Goal: Task Accomplishment & Management: Manage account settings

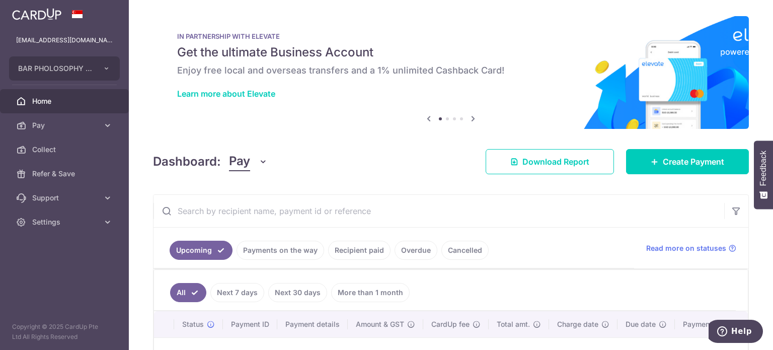
click at [302, 246] on link "Payments on the way" at bounding box center [281, 250] width 88 height 19
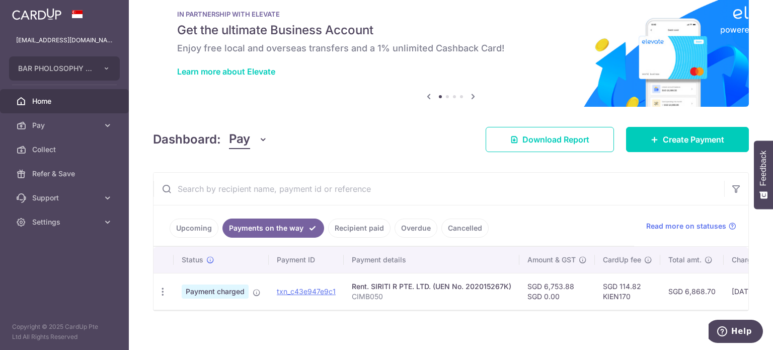
scroll to position [34, 0]
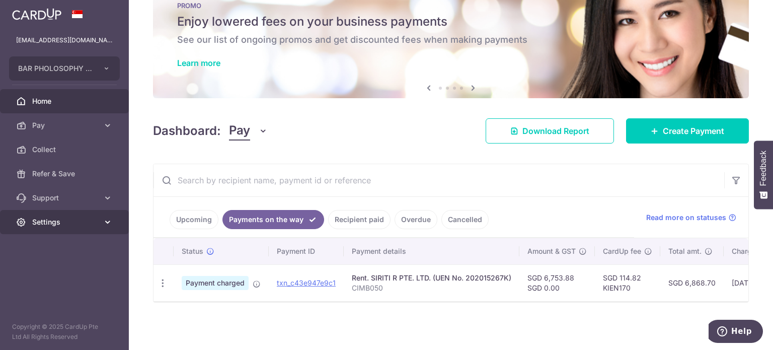
click at [51, 220] on span "Settings" at bounding box center [65, 222] width 66 height 10
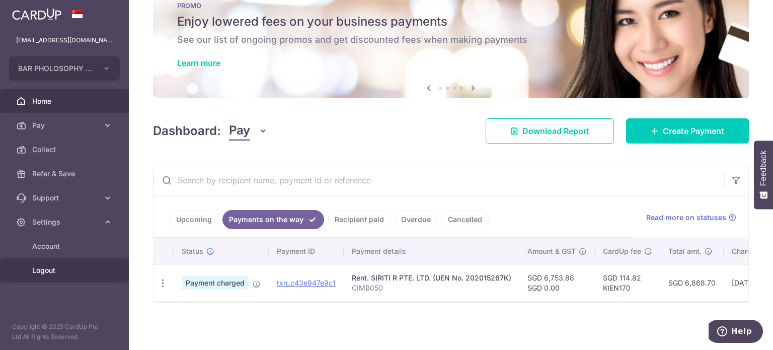
click at [47, 269] on span "Logout" at bounding box center [65, 270] width 66 height 10
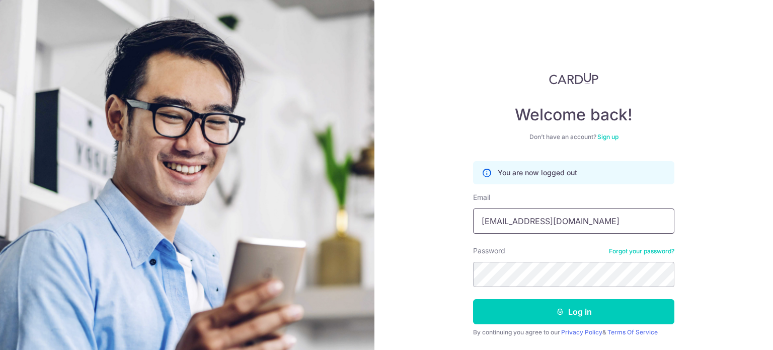
click at [540, 220] on input "[EMAIL_ADDRESS][DOMAIN_NAME]" at bounding box center [573, 220] width 201 height 25
type input "MATTHEWX05@GMAIL.COM"
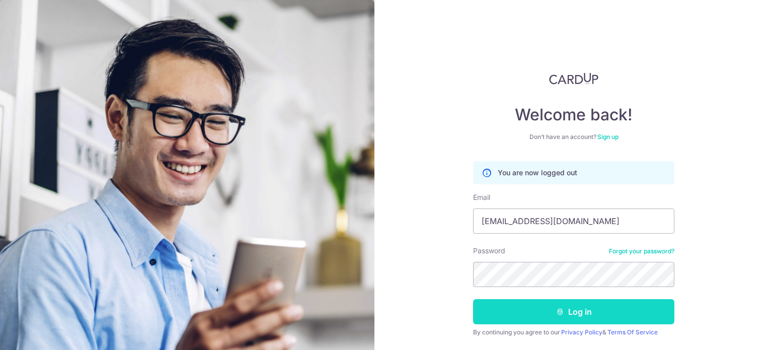
drag, startPoint x: 596, startPoint y: 310, endPoint x: 593, endPoint y: 302, distance: 8.1
click at [597, 308] on button "Log in" at bounding box center [573, 311] width 201 height 25
